Goal: Register for event/course

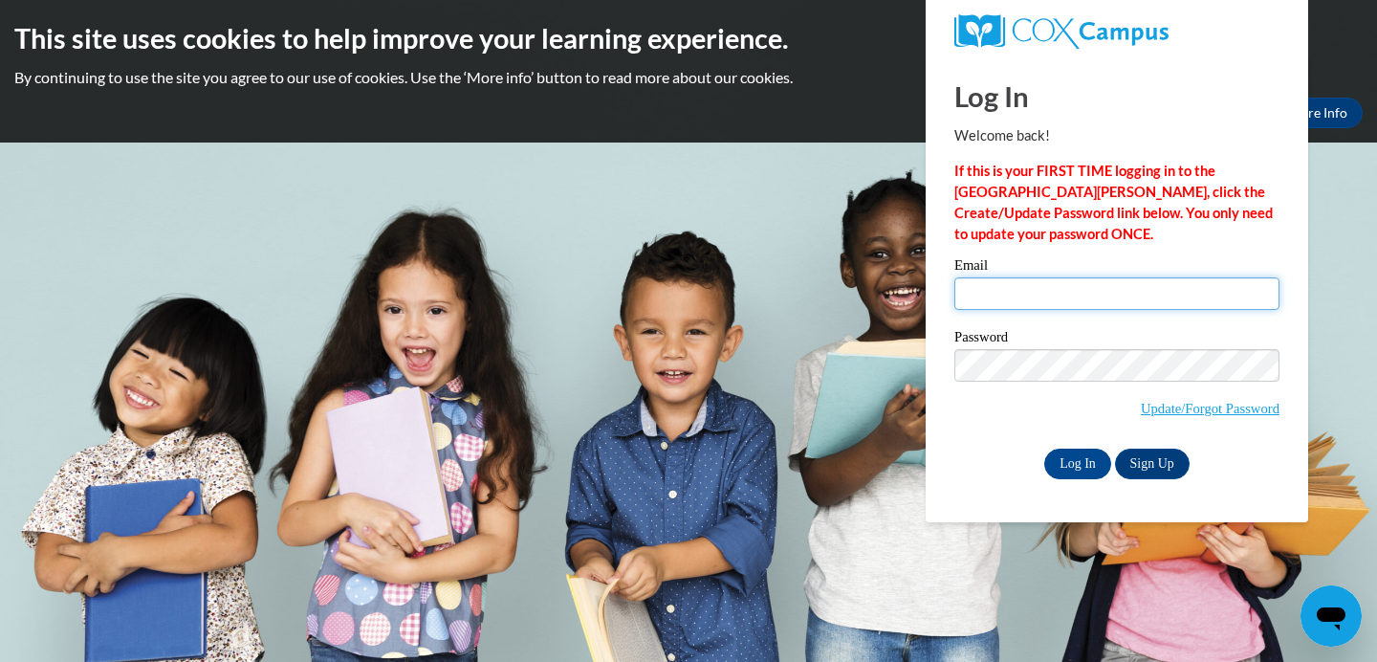
click at [986, 286] on input "Email" at bounding box center [1117, 293] width 325 height 33
type input "journijohnson@gmail.com"
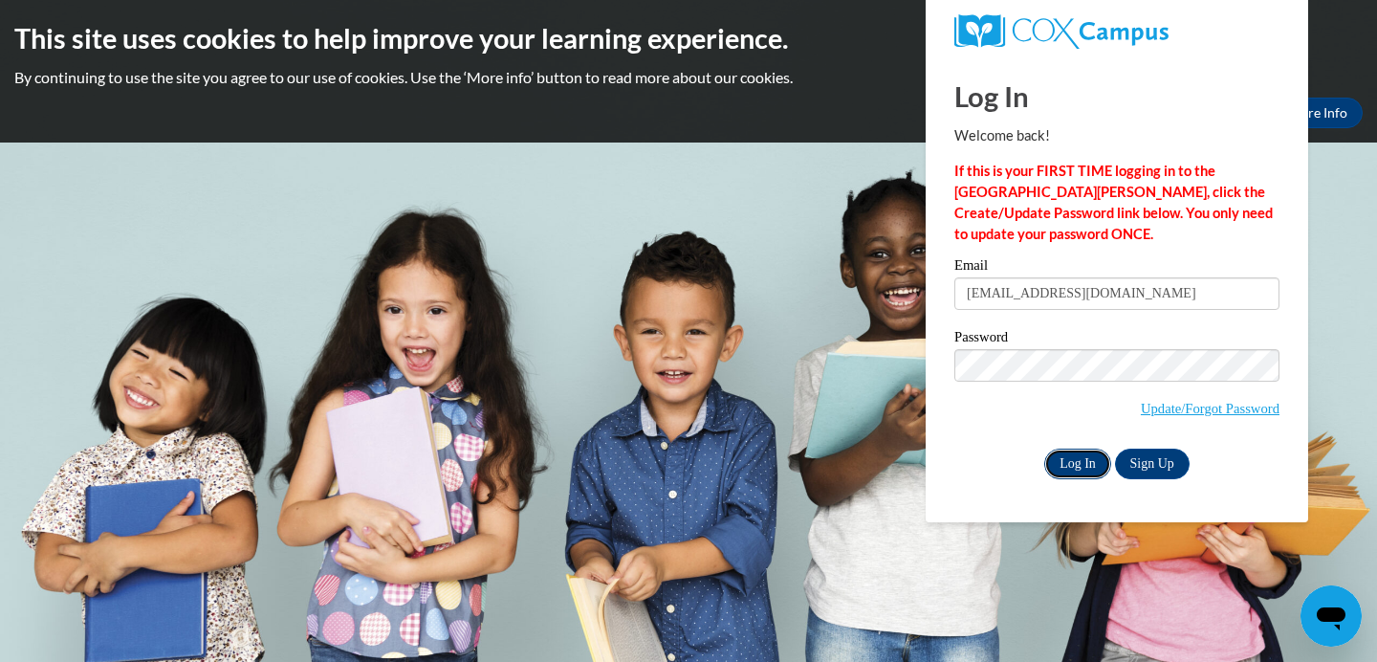
click at [1082, 460] on input "Log In" at bounding box center [1077, 464] width 67 height 31
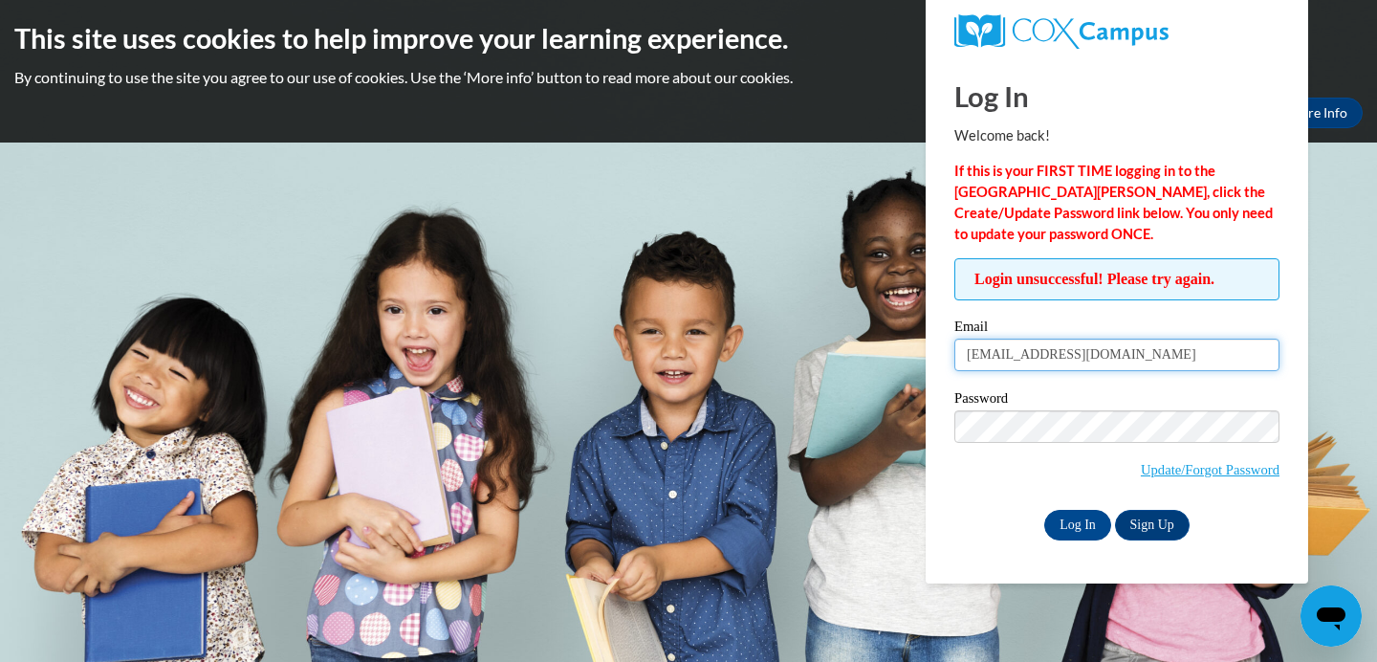
click at [1055, 355] on input "journijohnson@gmail.com" at bounding box center [1117, 355] width 325 height 33
click at [1133, 354] on input "journijohnson@gmail.com" at bounding box center [1117, 355] width 325 height 33
click at [1134, 355] on input "journijohnson@gmail.com" at bounding box center [1117, 355] width 325 height 33
type input "Journi_johnson@student.uml.edu"
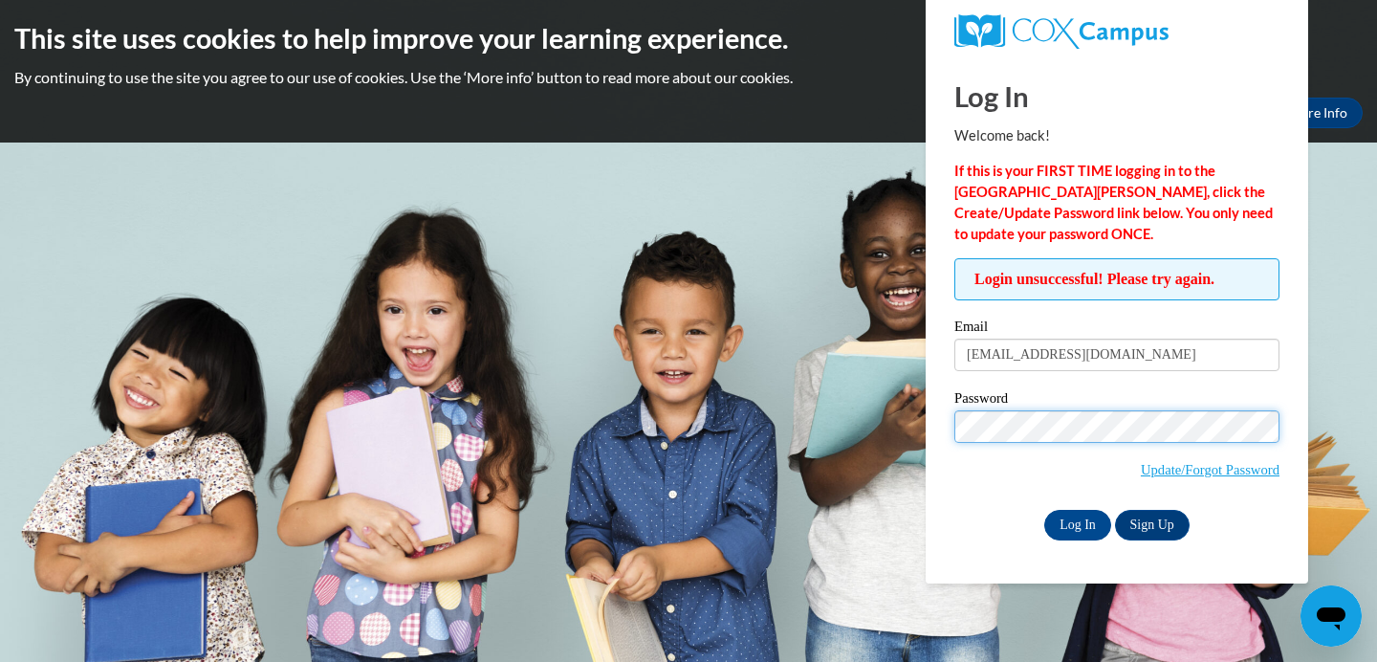
click at [1044, 510] on input "Log In" at bounding box center [1077, 525] width 67 height 31
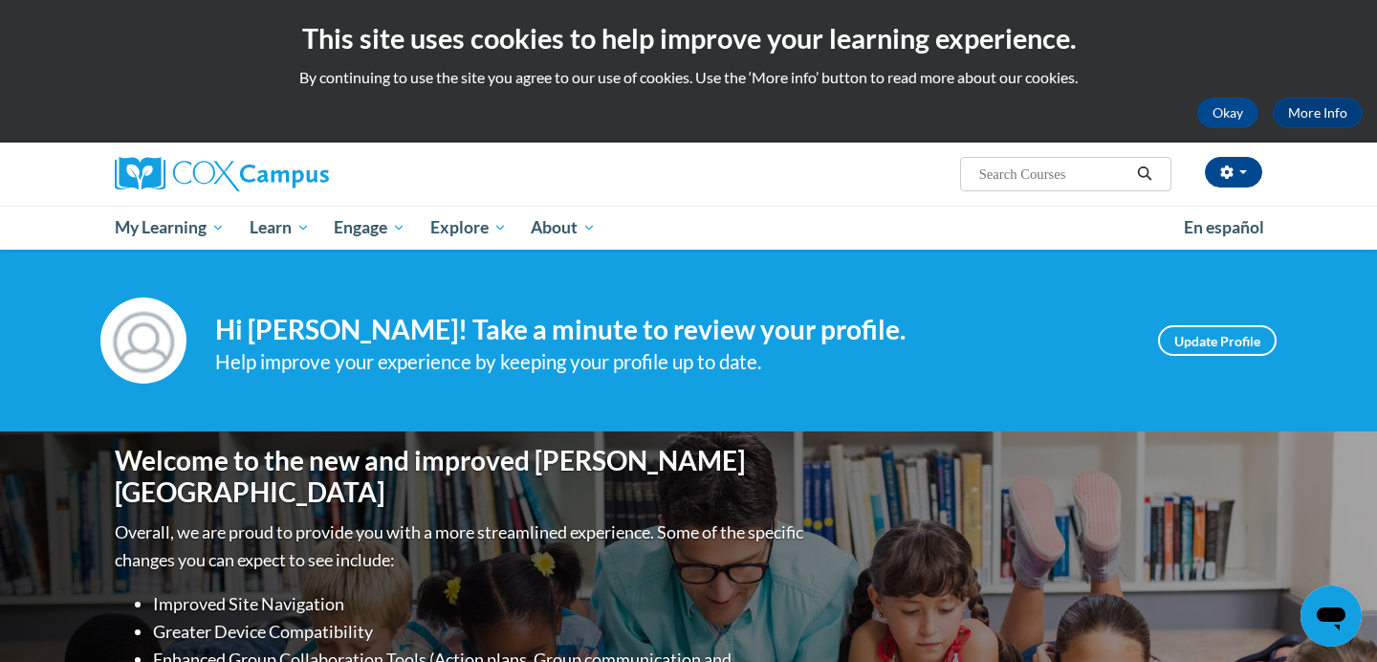
click at [1076, 176] on input "Search..." at bounding box center [1054, 174] width 153 height 23
type input "teacging"
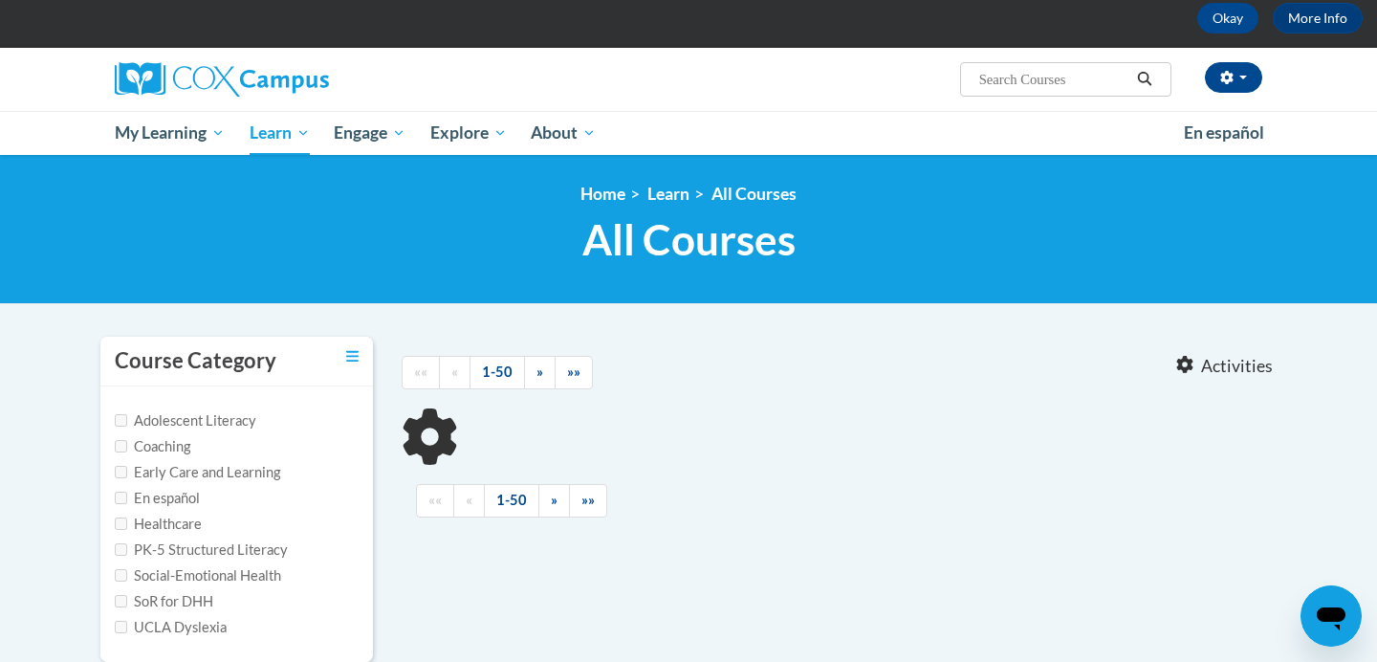
type input "teacging"
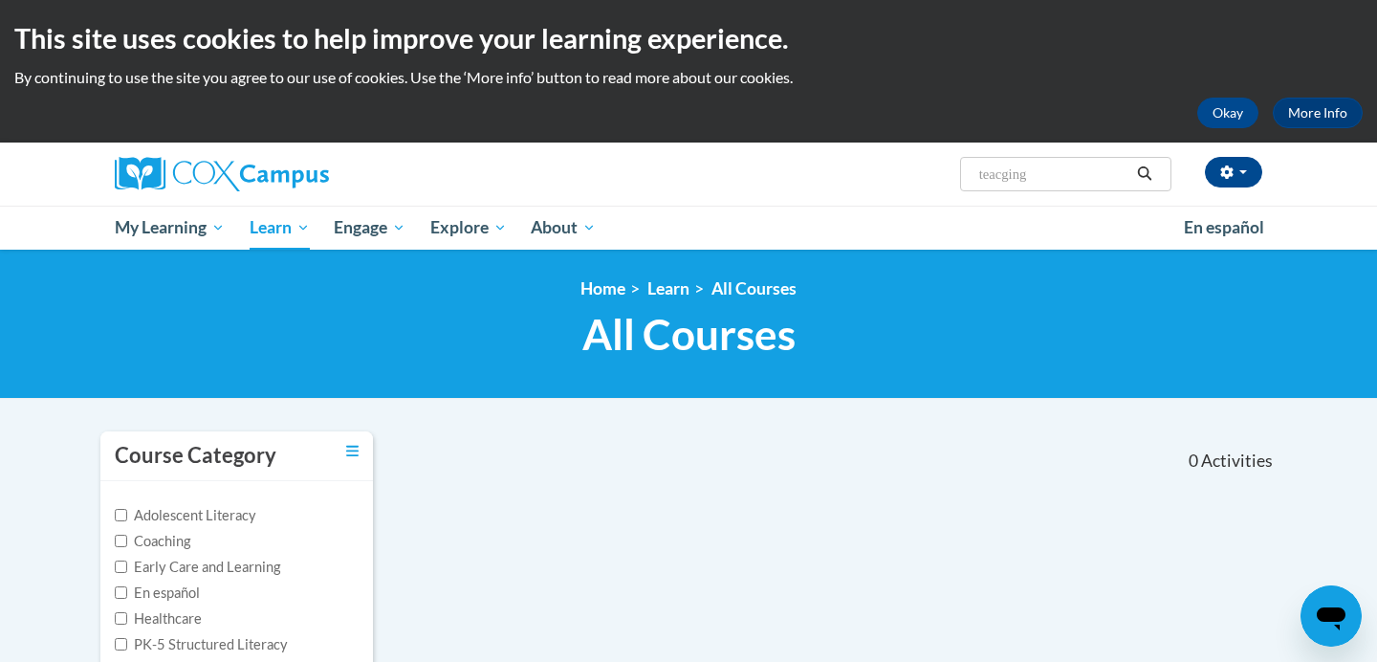
click at [1033, 173] on input "teacging" at bounding box center [1054, 174] width 153 height 23
click at [1033, 174] on input "teacging" at bounding box center [1054, 174] width 153 height 23
type input "teaching"
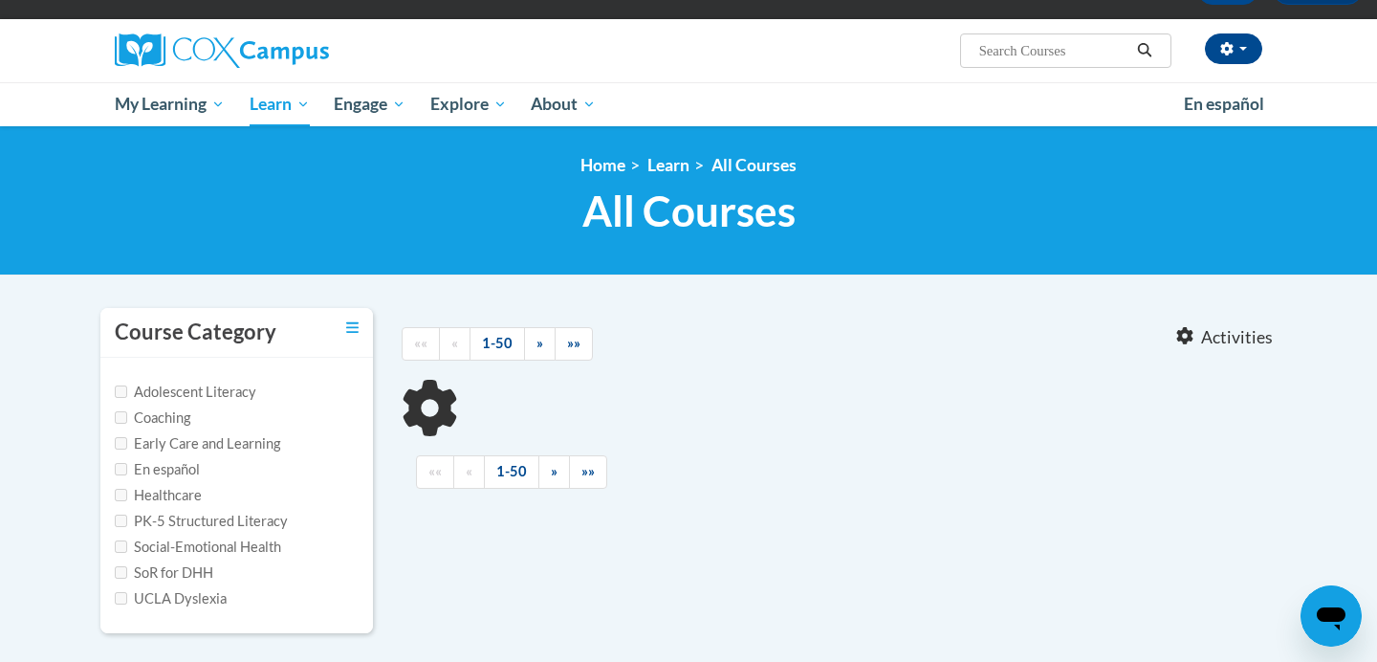
type input "teaching"
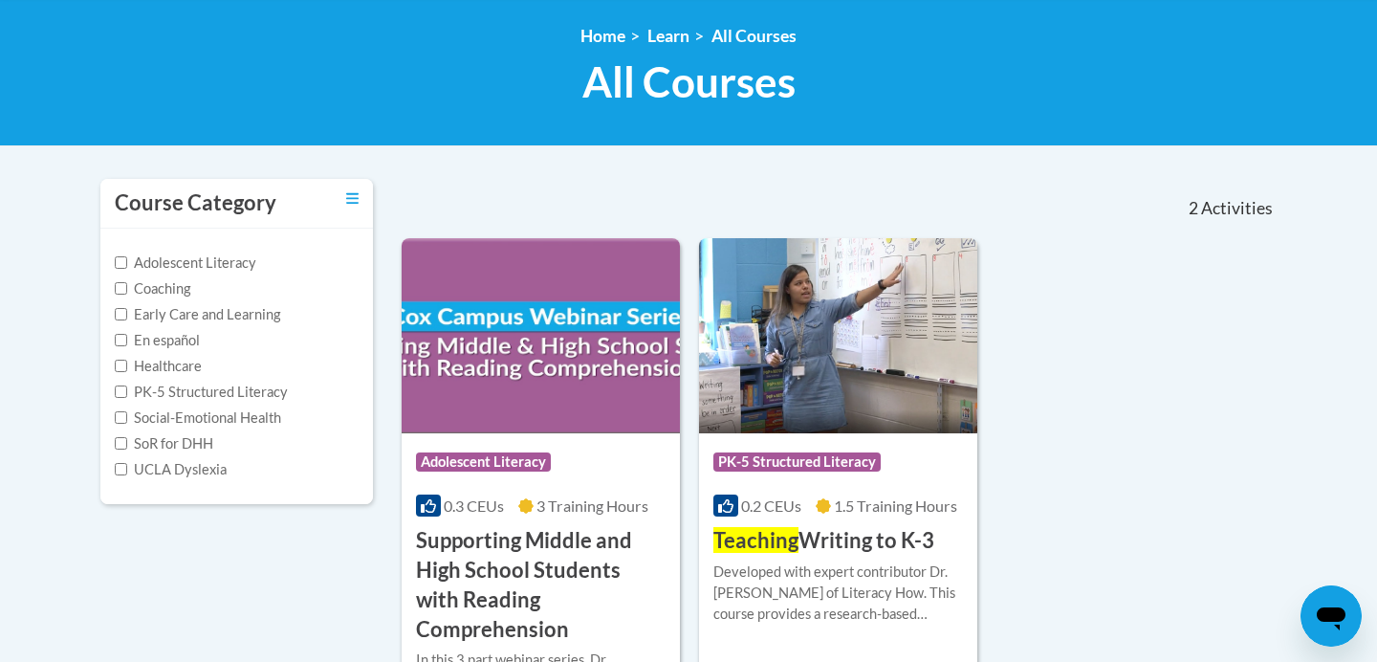
scroll to position [330, 0]
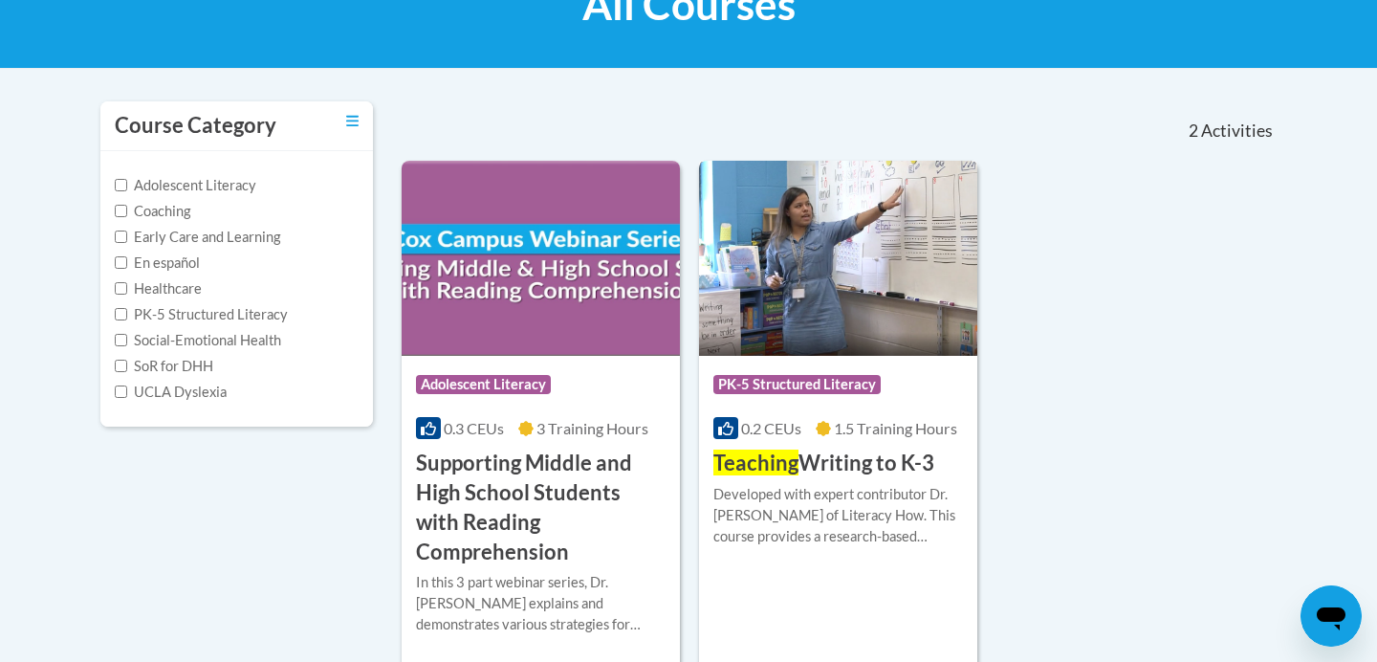
click at [890, 272] on img at bounding box center [838, 258] width 278 height 195
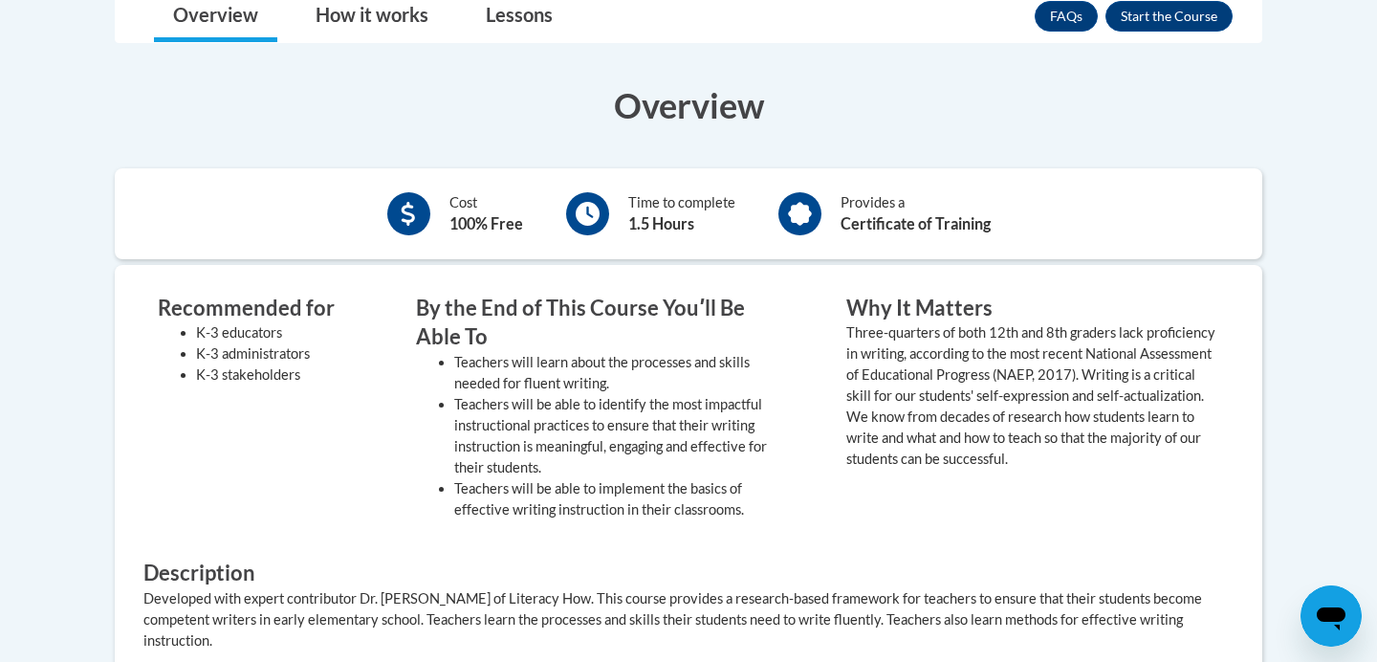
scroll to position [580, 0]
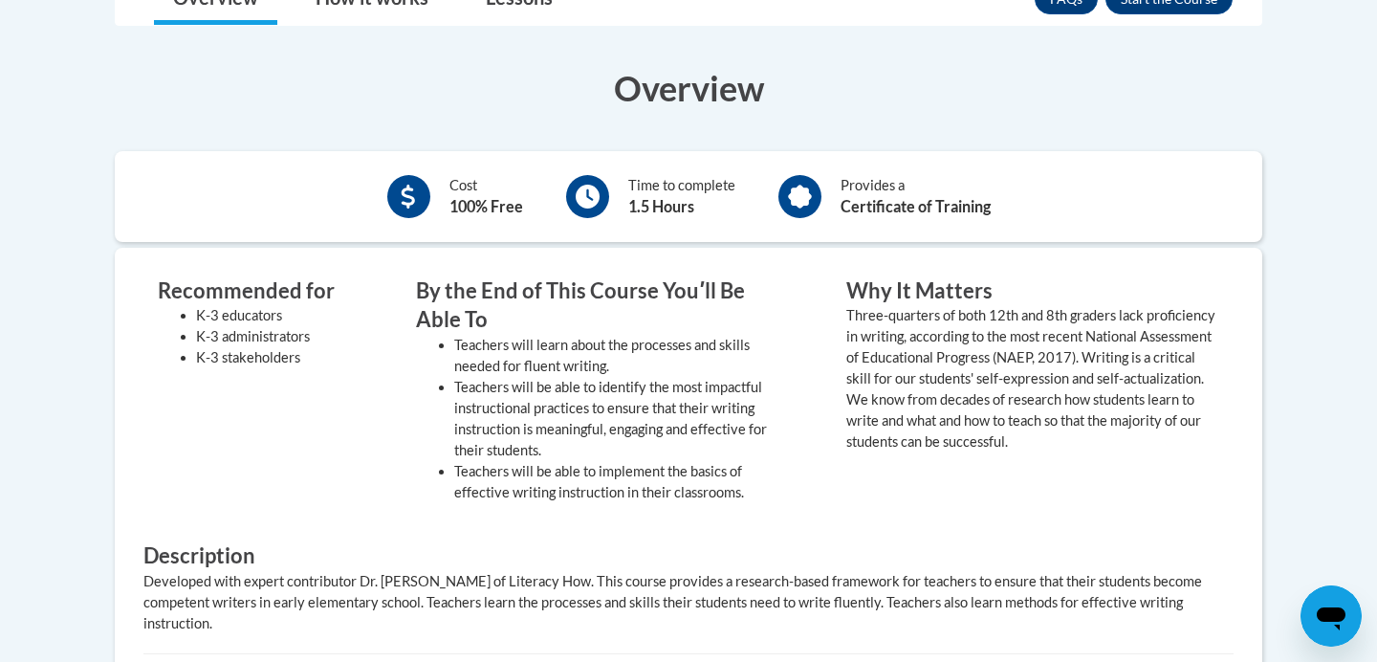
click at [823, 151] on div "Cost 100% Free Time to complete 1.5 Hours Provides a Certificate of Training" at bounding box center [689, 196] width 1148 height 91
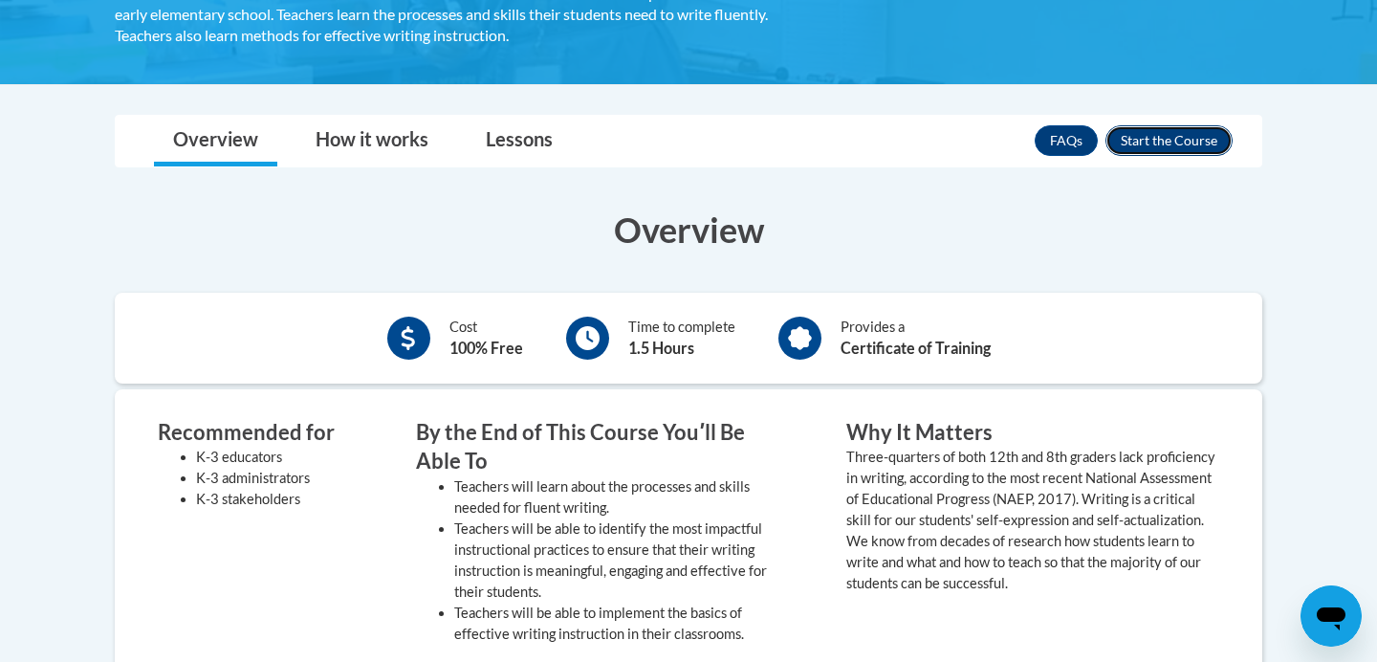
click at [1162, 144] on button "Enroll" at bounding box center [1169, 140] width 127 height 31
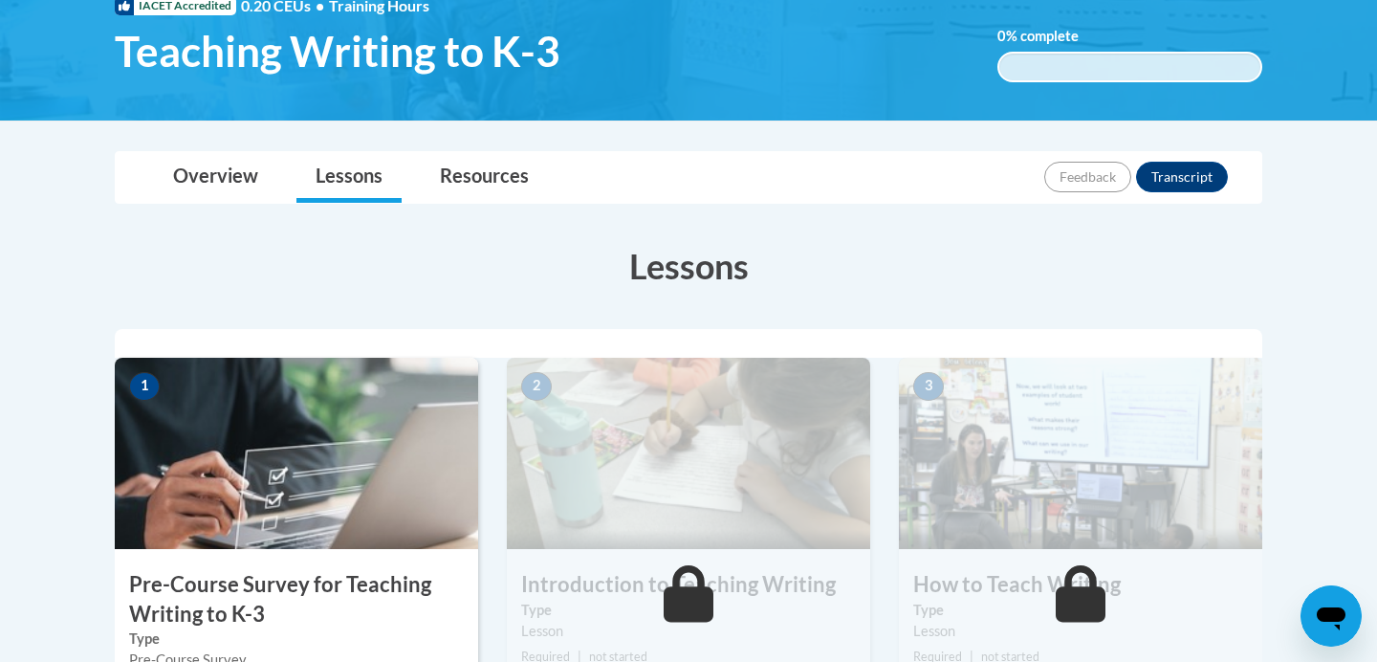
scroll to position [324, 0]
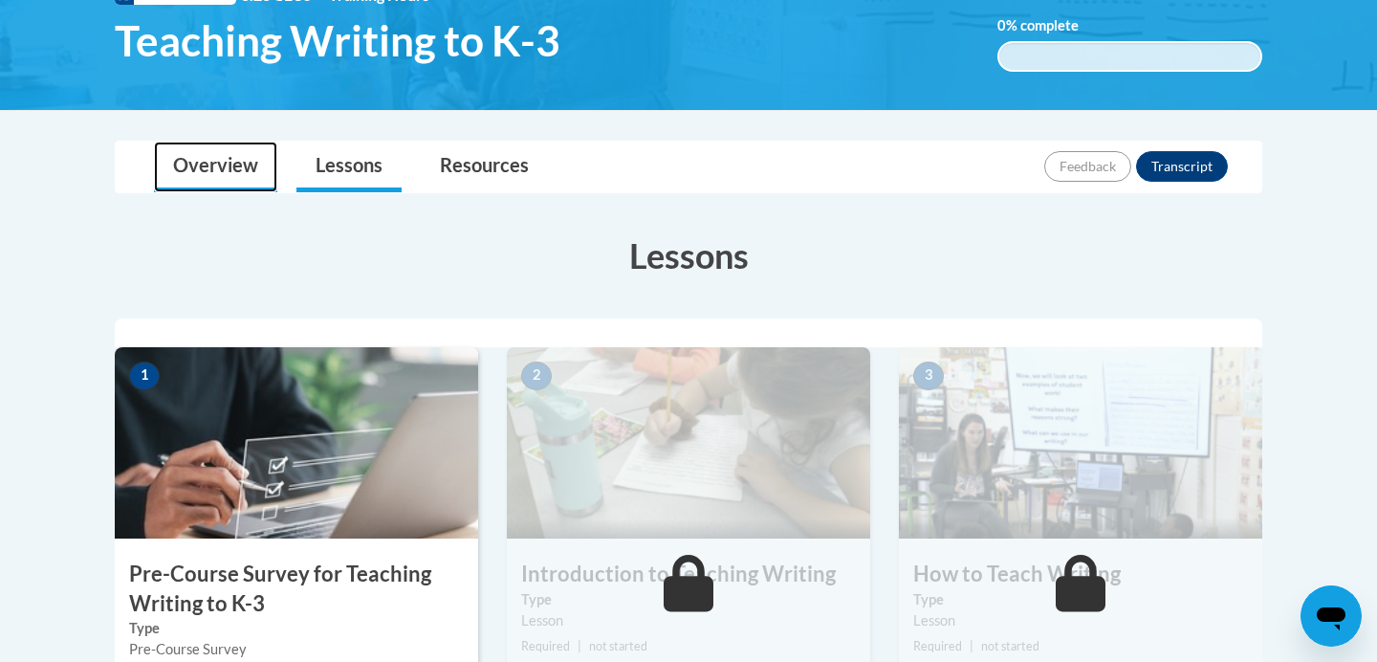
click at [247, 166] on link "Overview" at bounding box center [215, 167] width 123 height 51
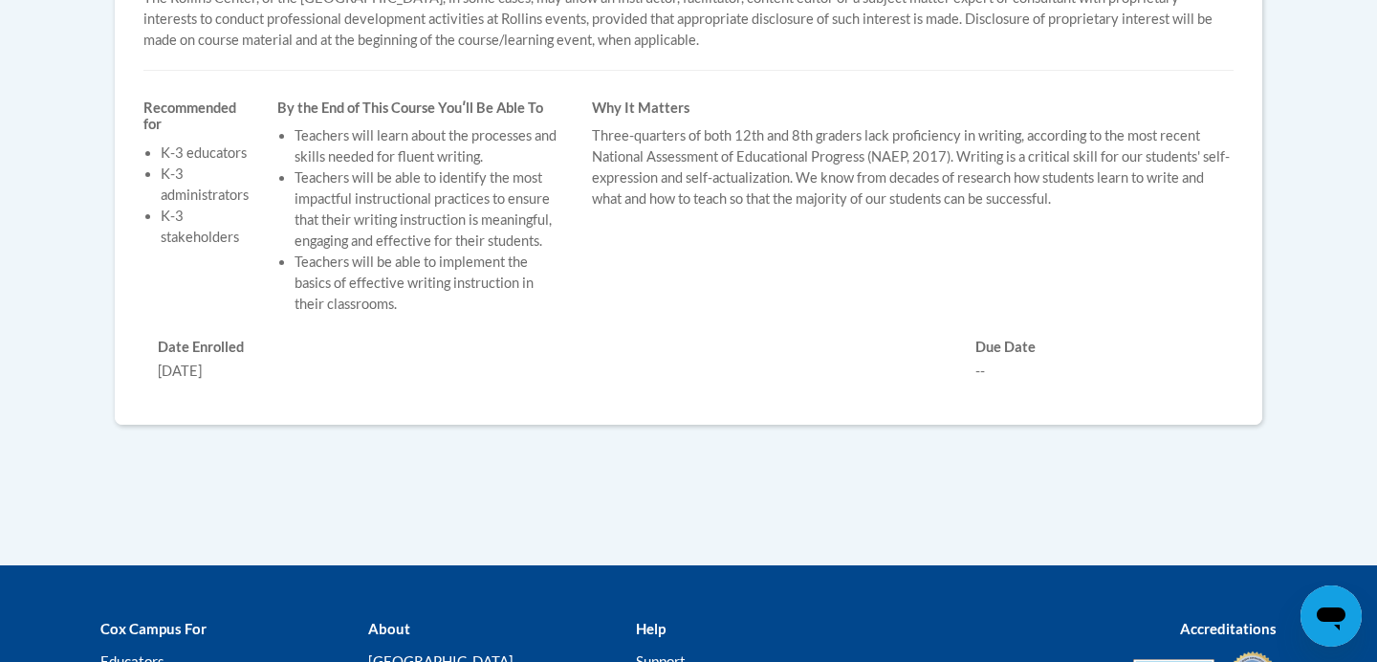
scroll to position [282, 0]
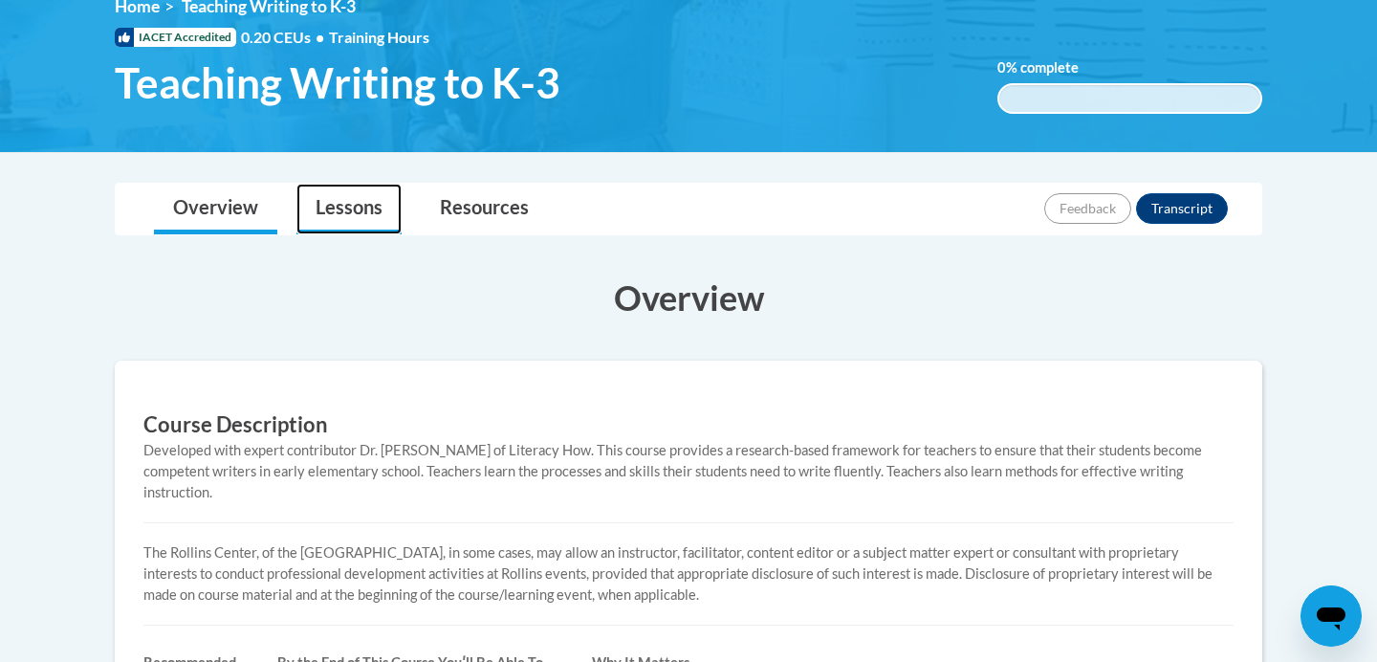
click at [339, 211] on link "Lessons" at bounding box center [349, 209] width 105 height 51
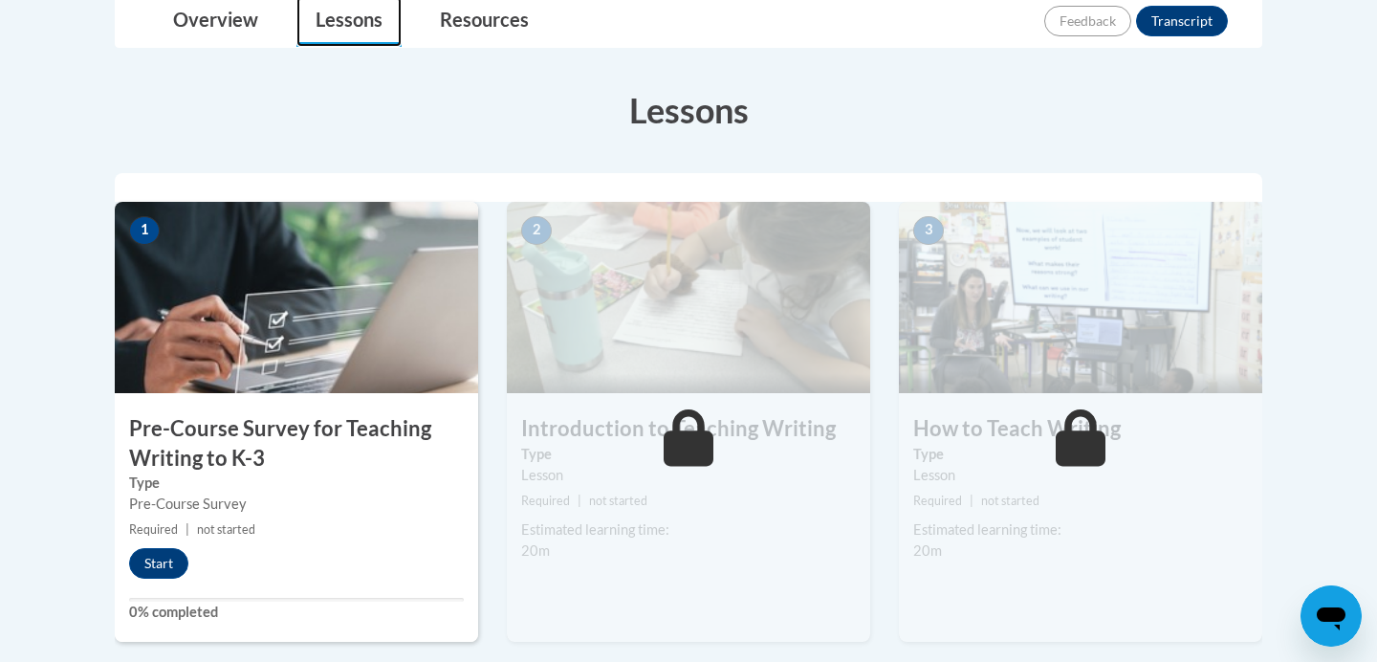
scroll to position [816, 0]
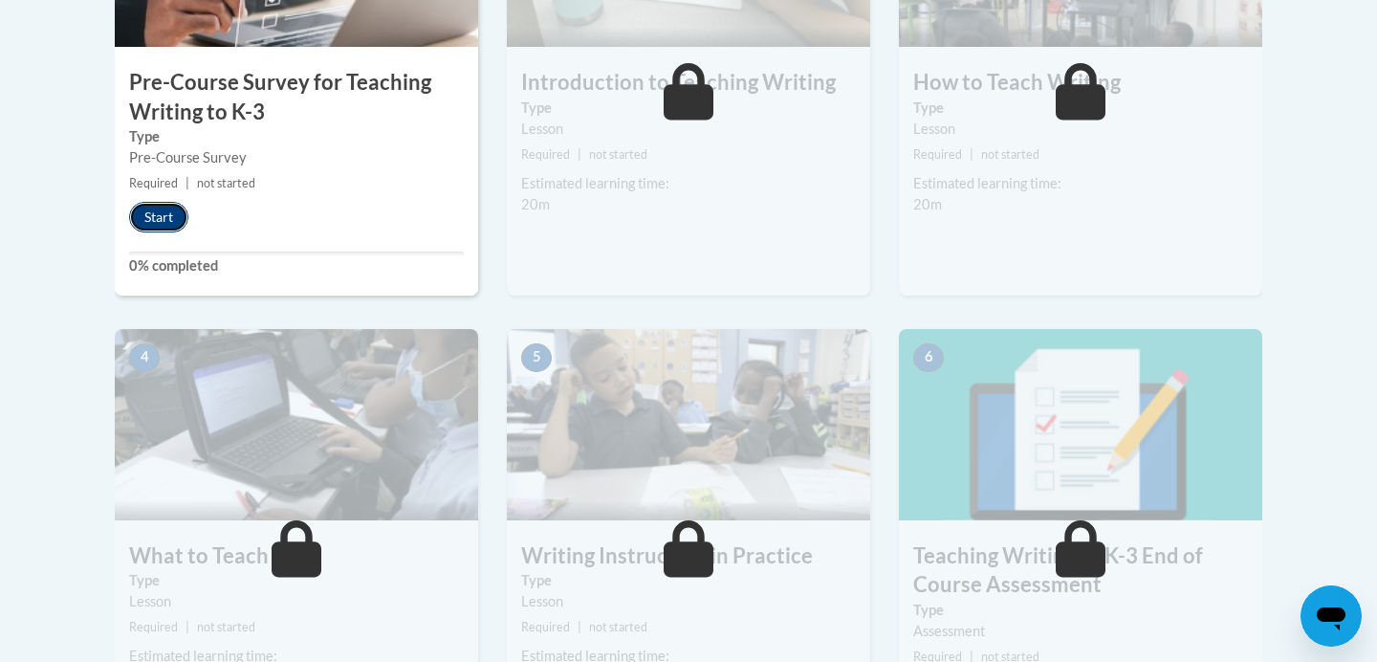
click at [177, 227] on button "Start" at bounding box center [158, 217] width 59 height 31
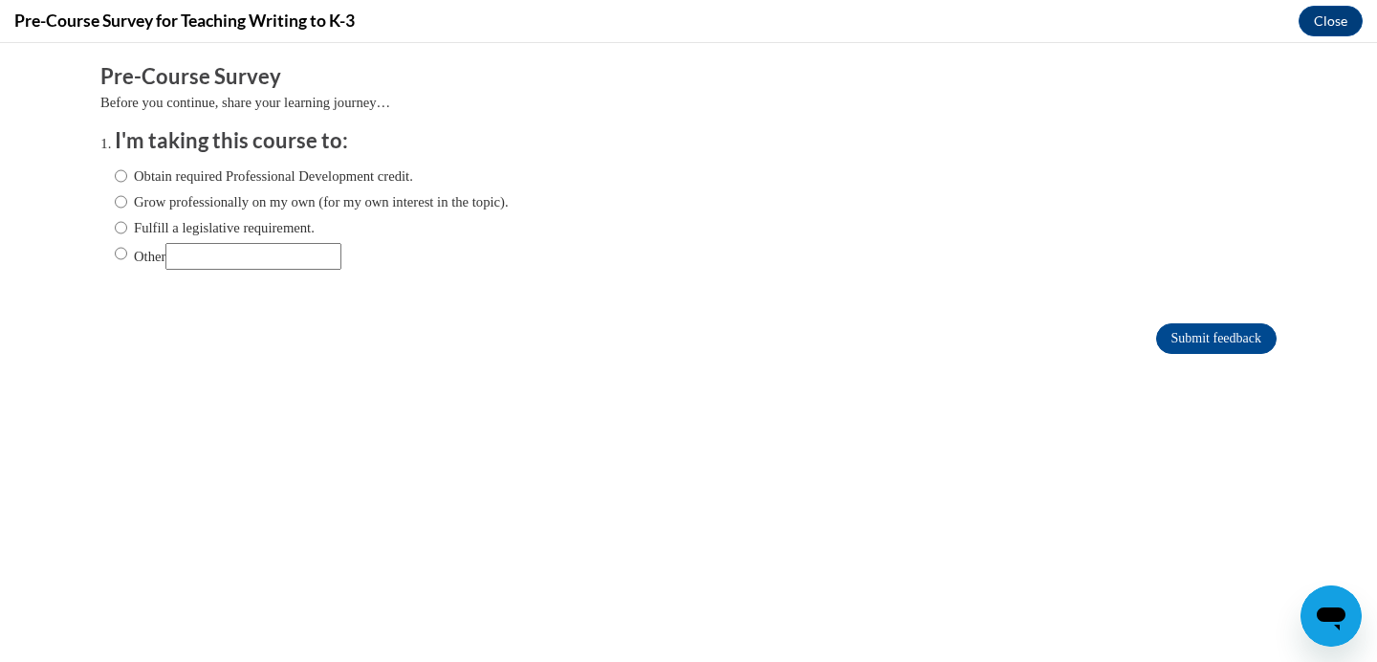
scroll to position [0, 0]
click at [145, 170] on label "Obtain required Professional Development credit." at bounding box center [264, 175] width 298 height 21
click at [127, 170] on input "Obtain required Professional Development credit." at bounding box center [121, 175] width 12 height 21
radio input "true"
click at [1215, 325] on input "Submit feedback" at bounding box center [1216, 338] width 121 height 31
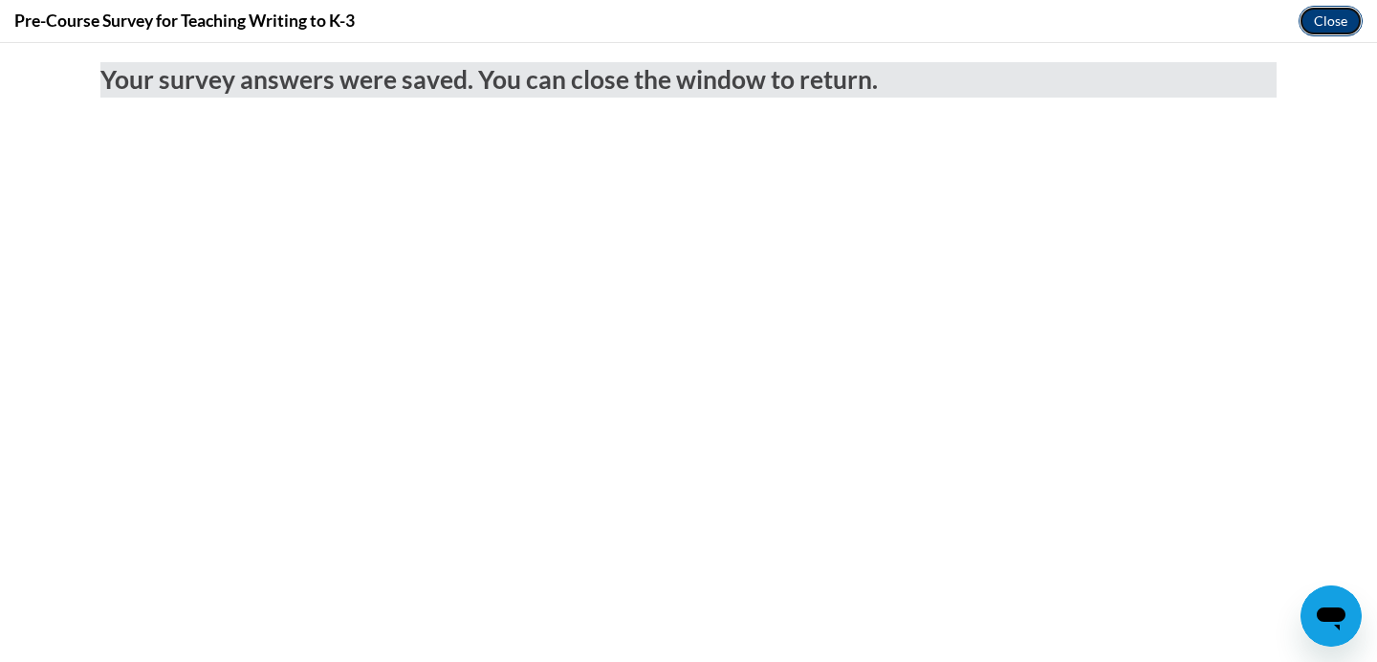
click at [1350, 23] on button "Close" at bounding box center [1331, 21] width 64 height 31
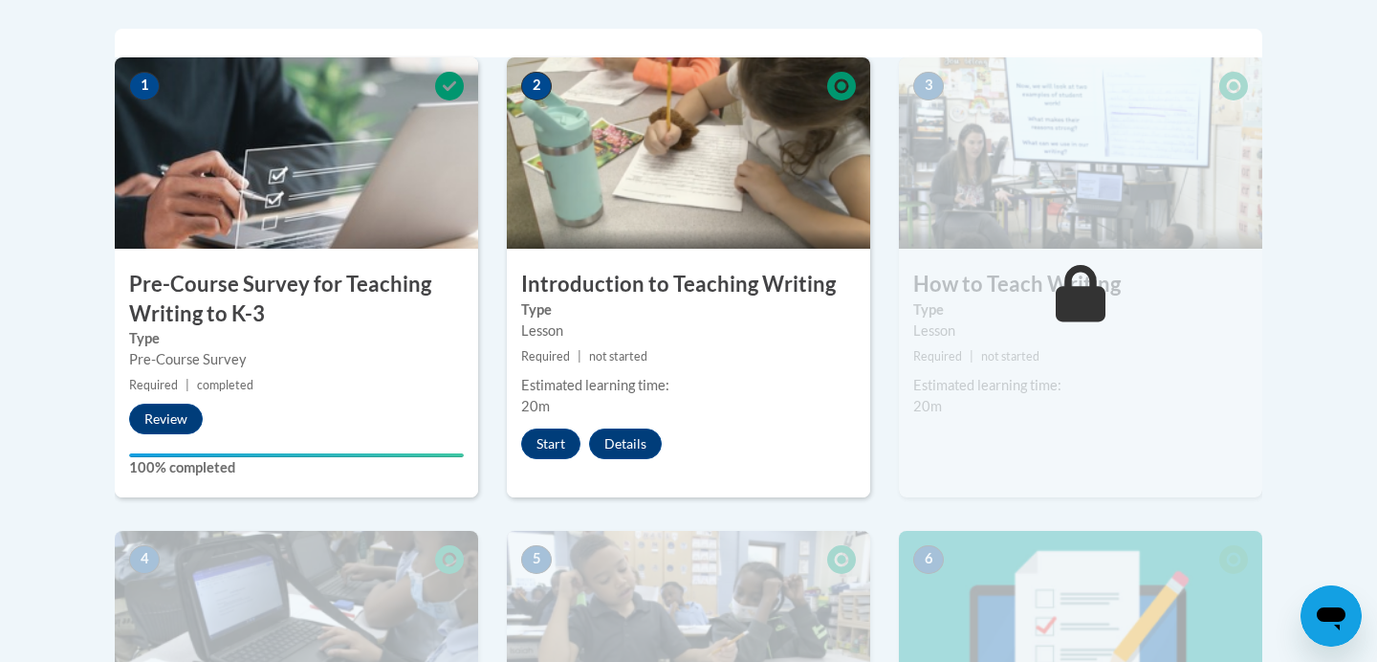
scroll to position [625, 0]
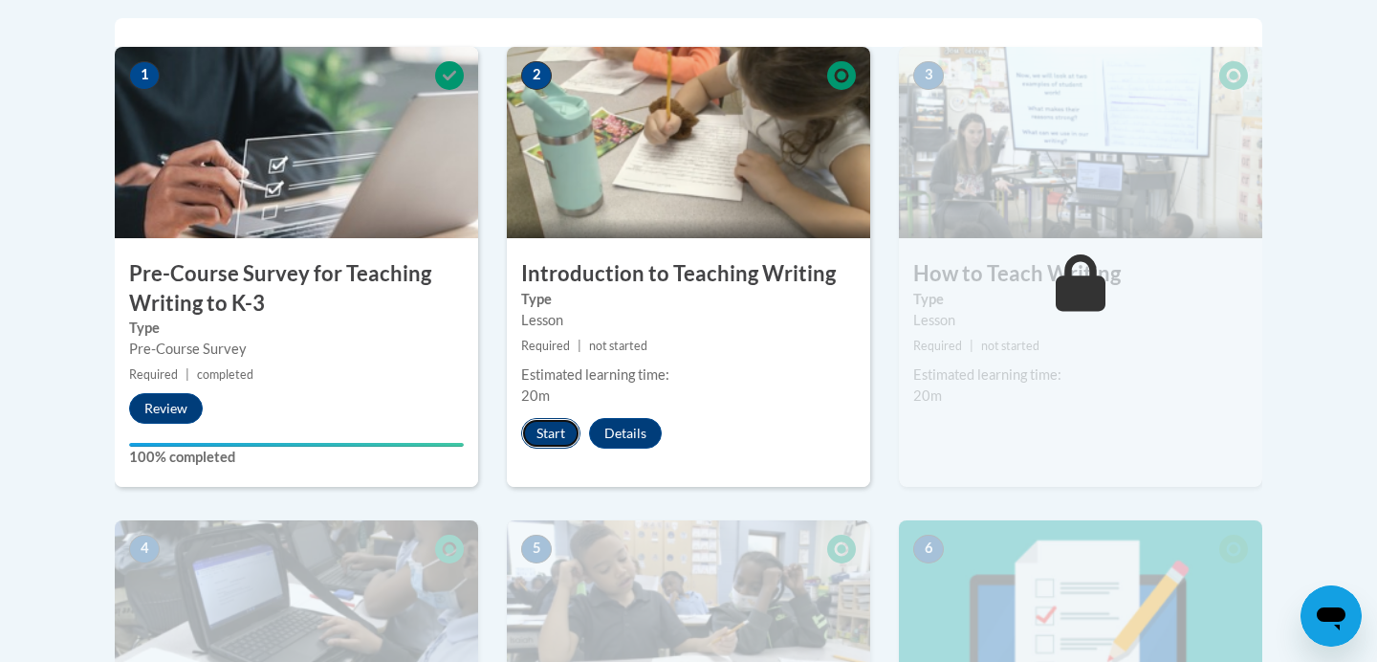
click at [561, 446] on button "Start" at bounding box center [550, 433] width 59 height 31
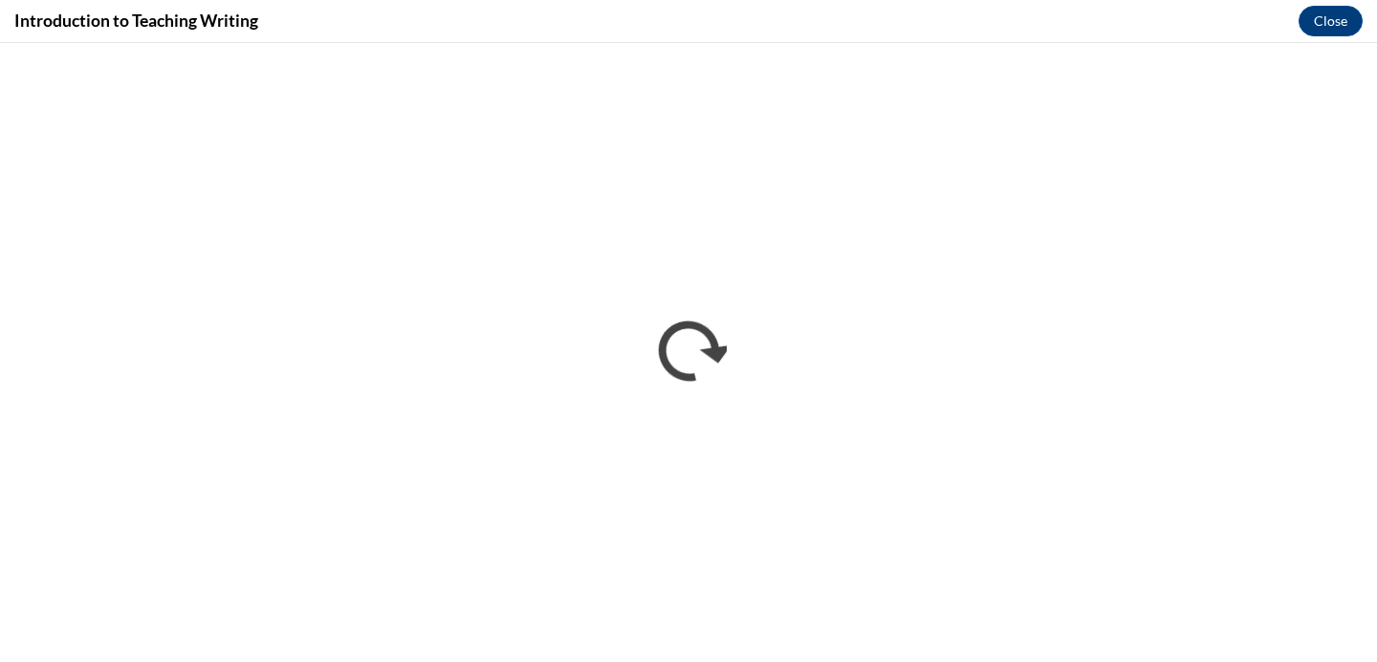
scroll to position [0, 0]
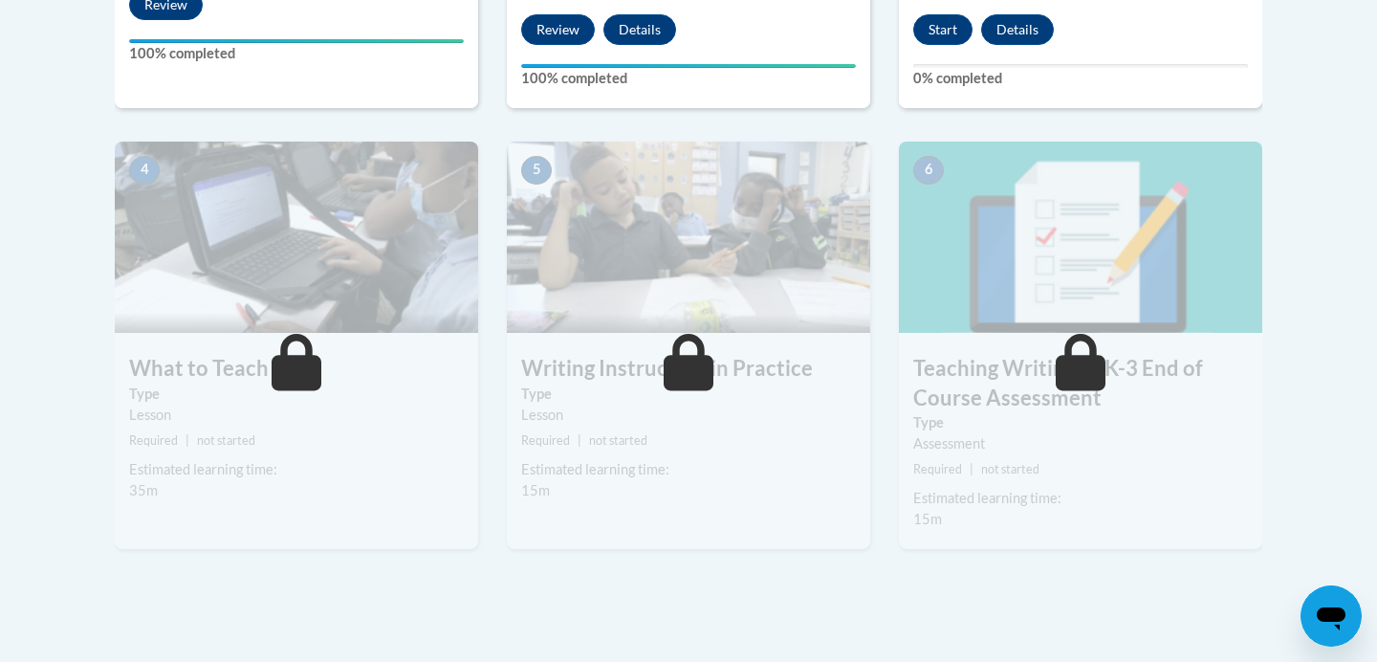
scroll to position [995, 0]
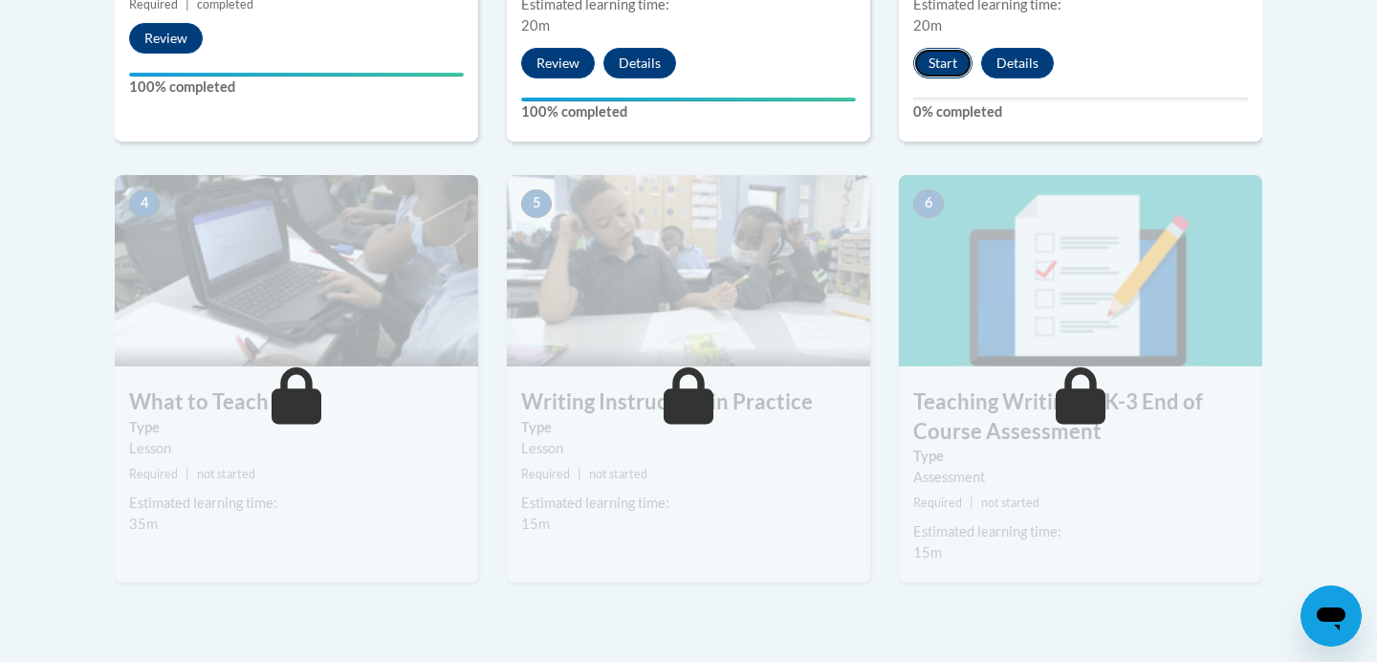
click at [934, 68] on button "Start" at bounding box center [942, 63] width 59 height 31
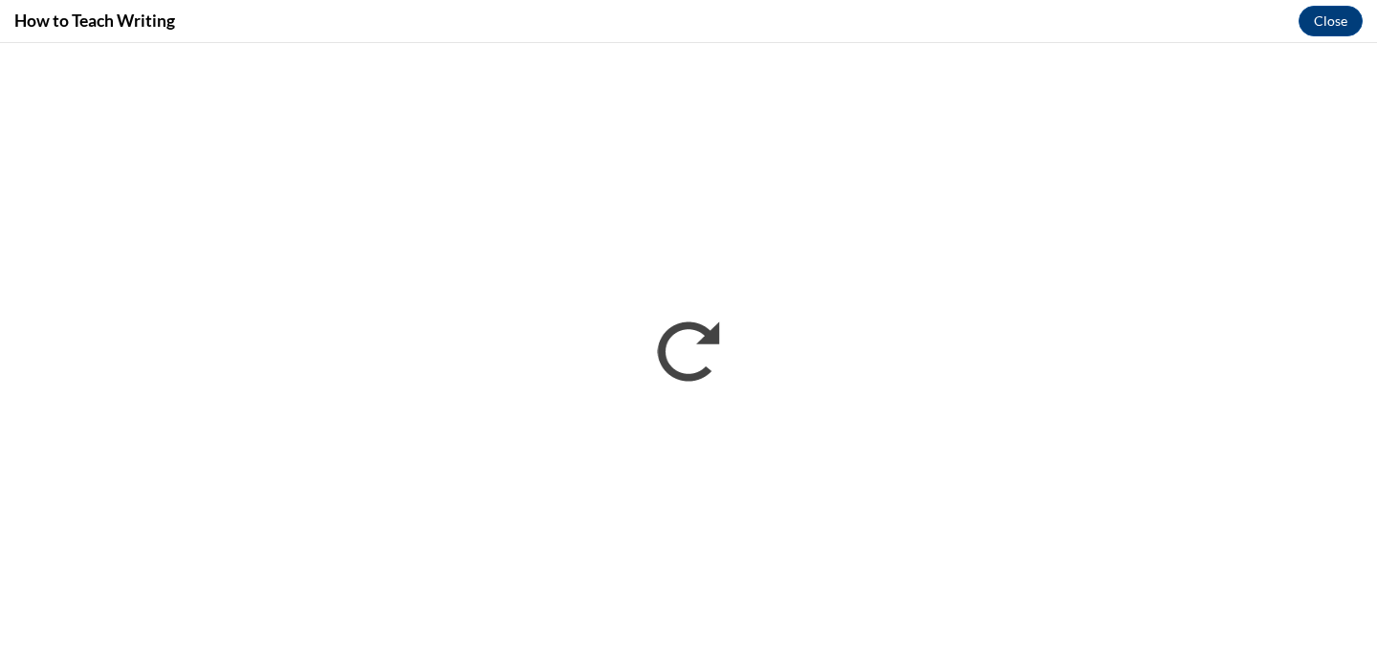
scroll to position [0, 0]
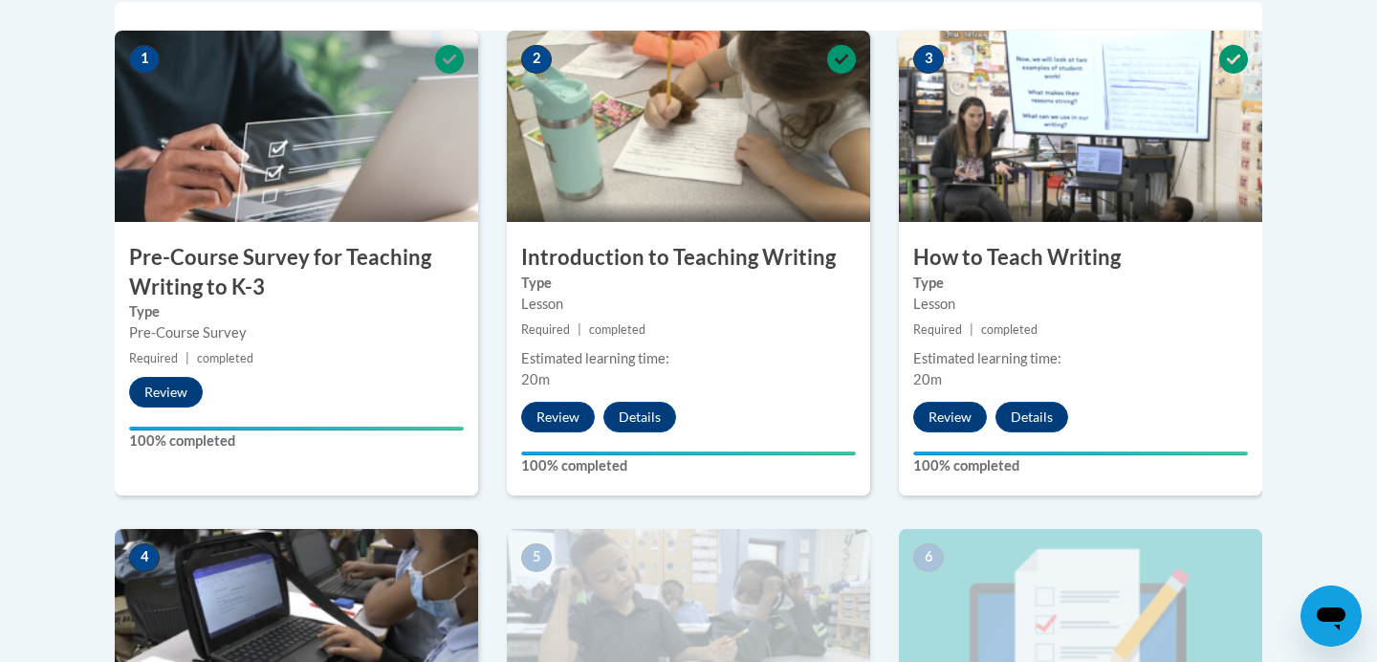
scroll to position [1226, 0]
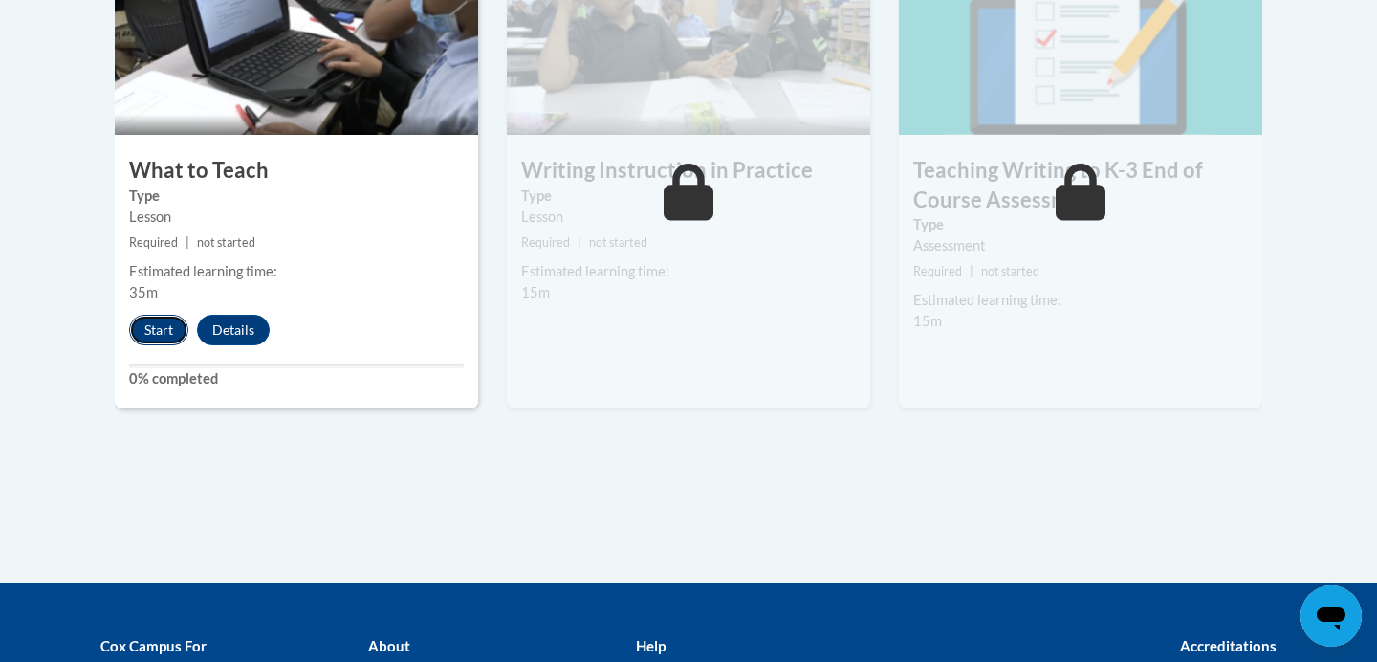
click at [168, 327] on button "Start" at bounding box center [158, 330] width 59 height 31
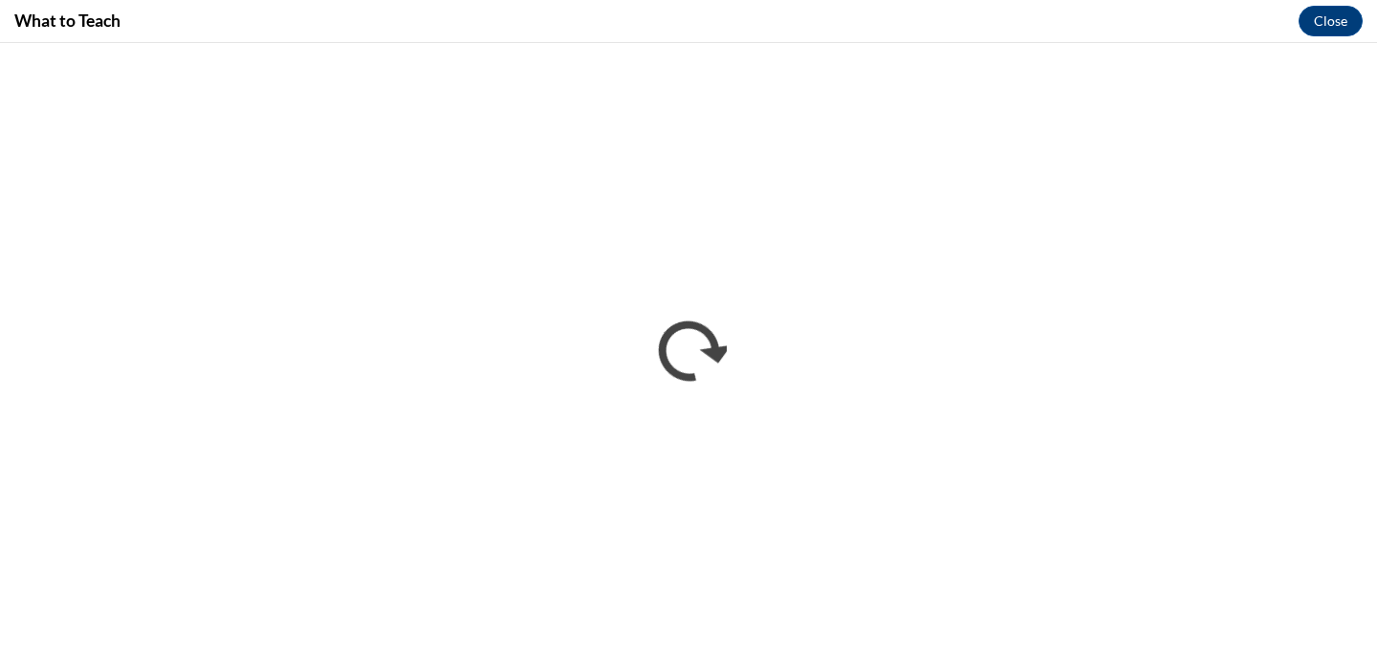
scroll to position [0, 0]
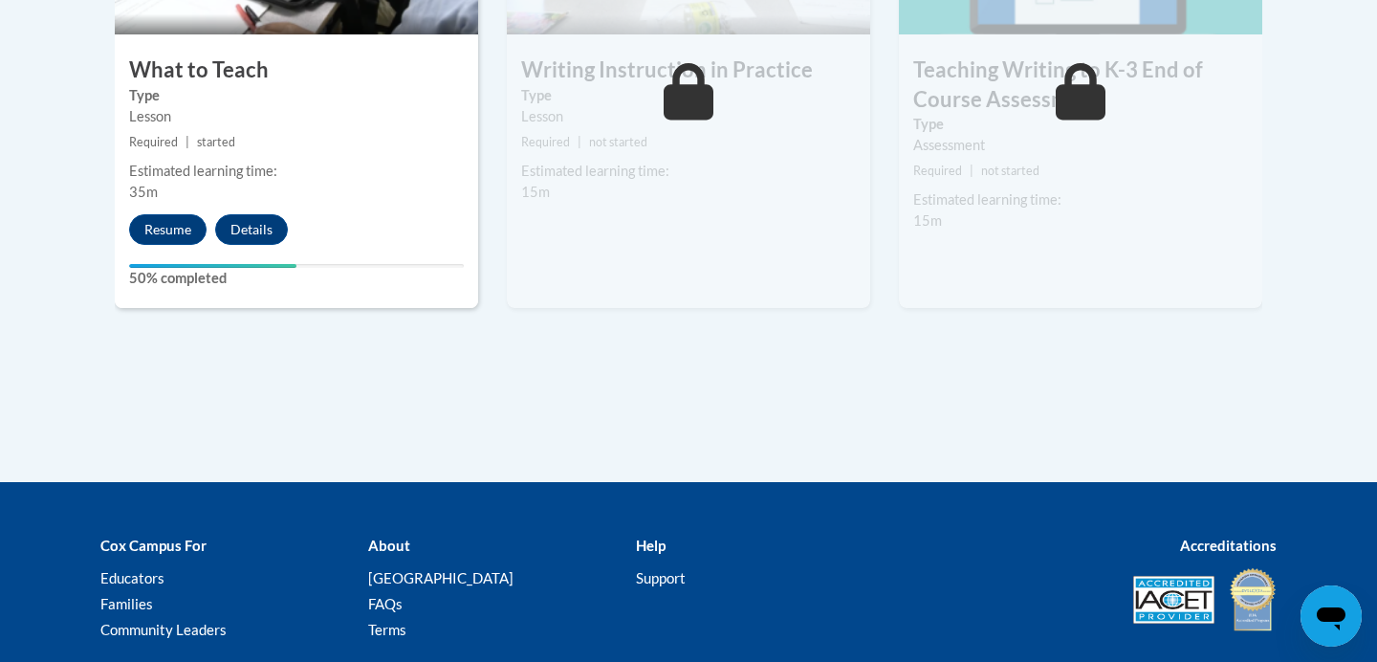
scroll to position [1309, 0]
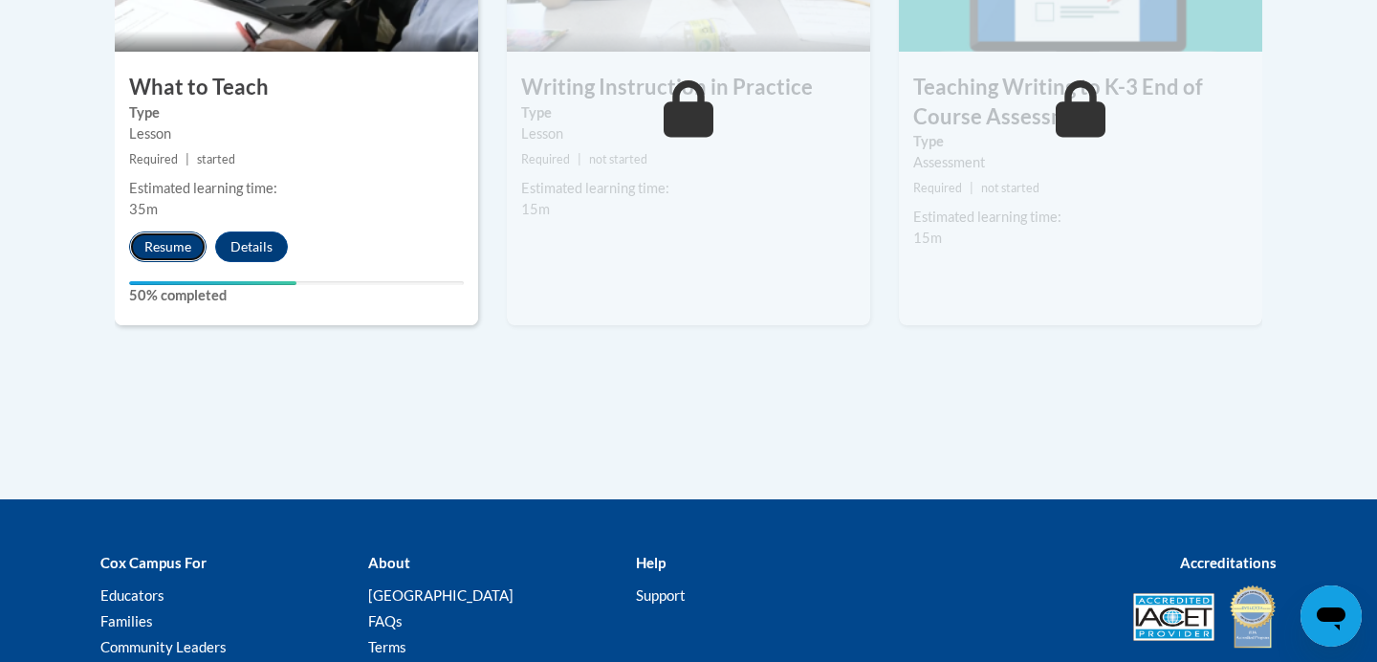
click at [172, 255] on button "Resume" at bounding box center [167, 246] width 77 height 31
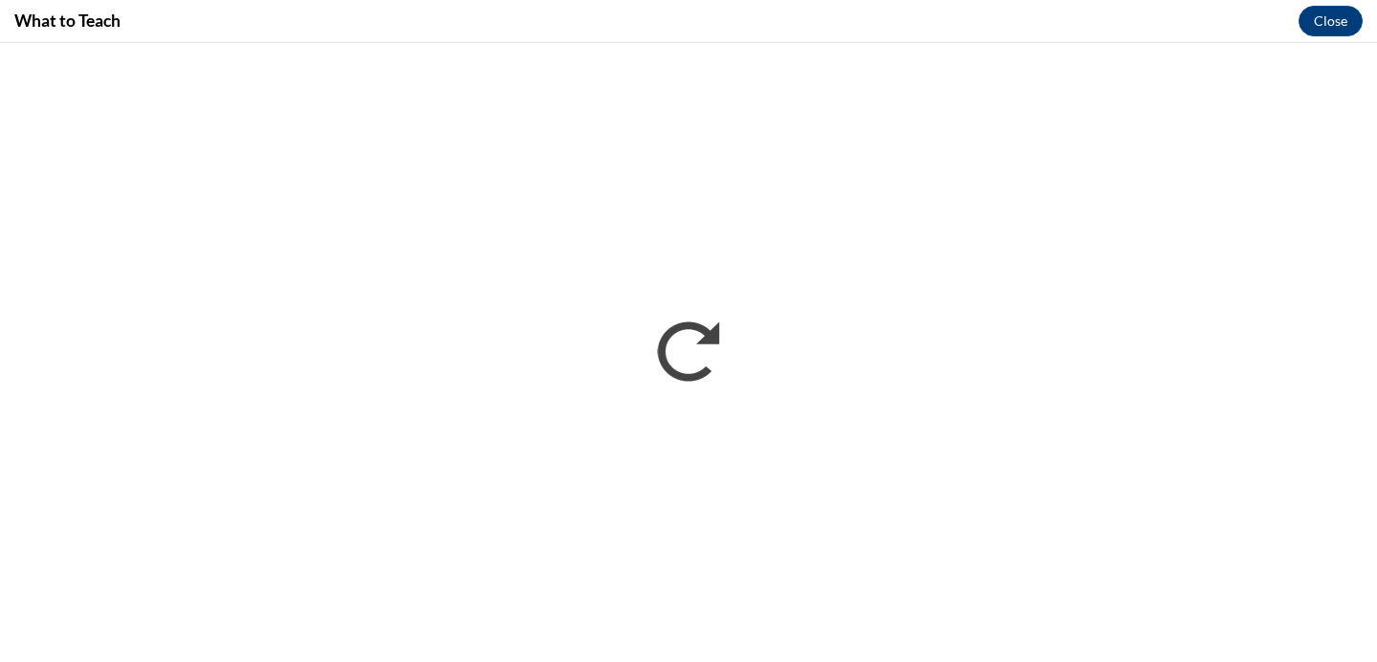
scroll to position [0, 0]
